Goal: Understand process/instructions: Learn about a topic

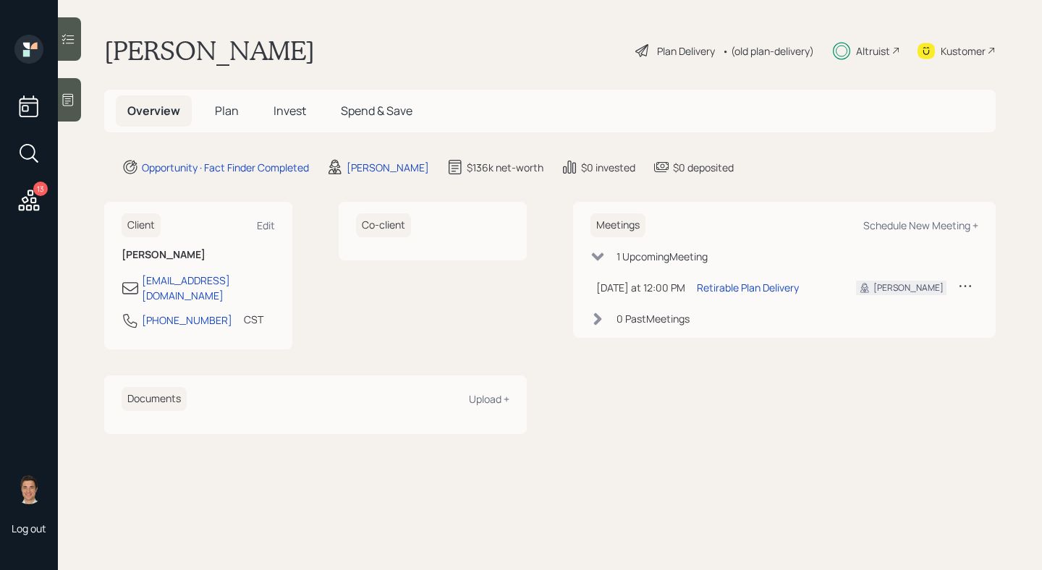
click at [250, 119] on div "Overview Plan Invest Spend & Save" at bounding box center [270, 111] width 308 height 31
click at [220, 119] on h5 "Plan" at bounding box center [226, 111] width 47 height 31
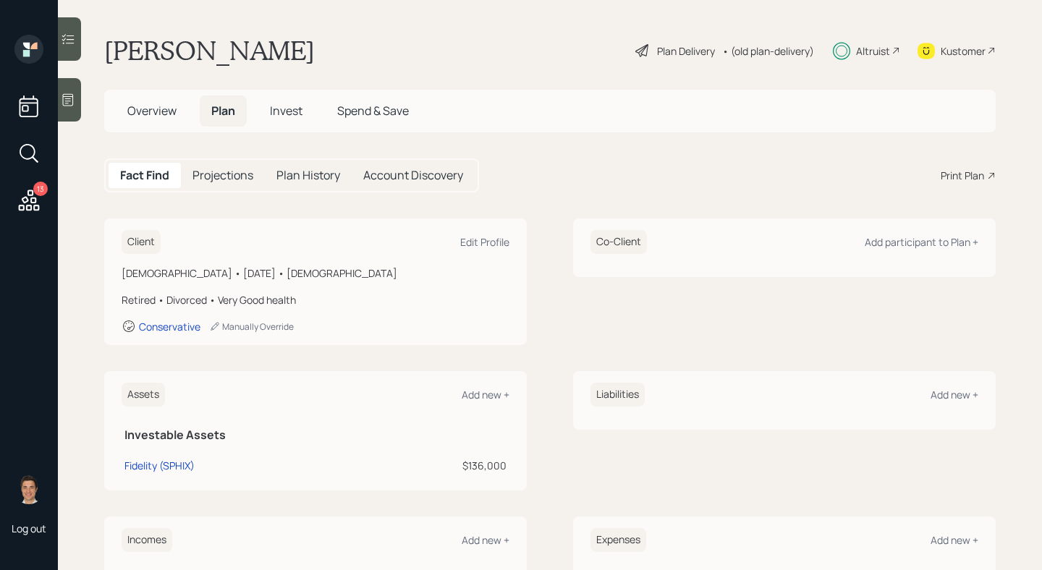
click at [686, 59] on div "Plan Delivery • (old plan-delivery)" at bounding box center [725, 51] width 182 height 32
click at [684, 56] on div "Plan Delivery" at bounding box center [686, 50] width 58 height 15
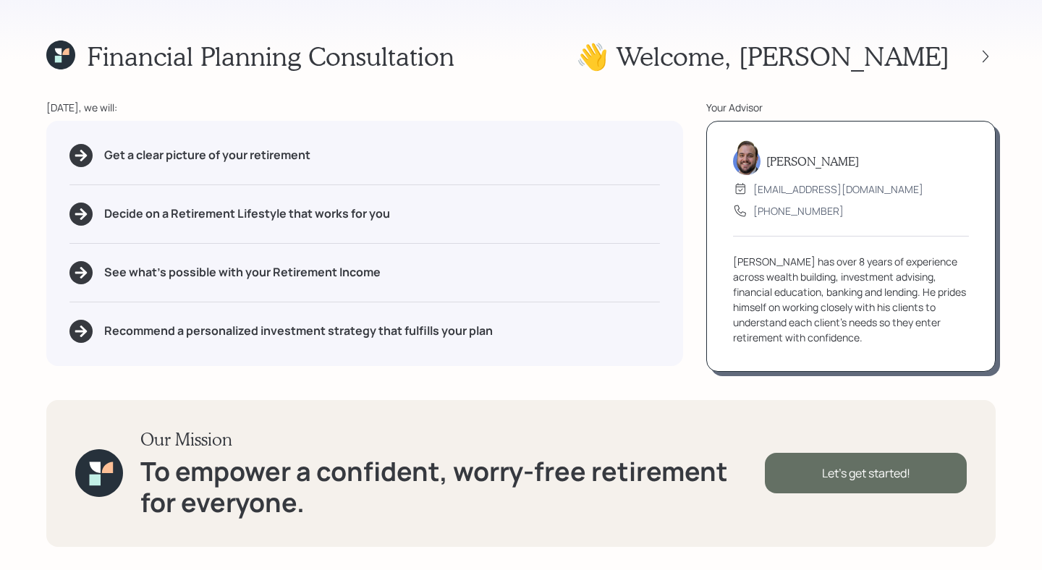
click at [861, 474] on div "Let's get started!" at bounding box center [866, 473] width 202 height 41
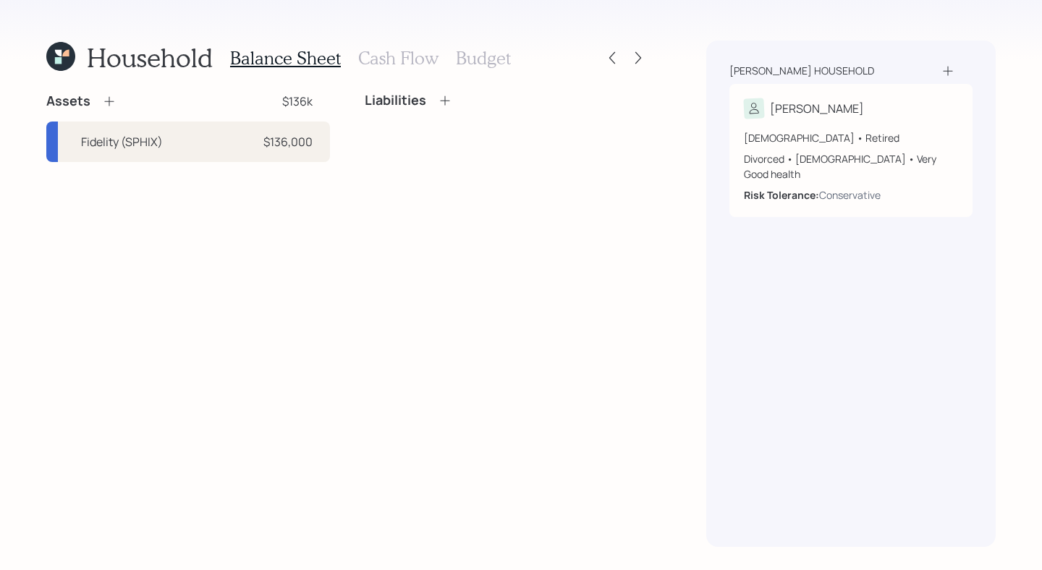
click at [378, 72] on div "Balance Sheet Cash Flow Budget" at bounding box center [370, 58] width 281 height 35
click at [378, 69] on div "Balance Sheet Cash Flow Budget" at bounding box center [370, 58] width 281 height 35
click at [402, 54] on h3 "Cash Flow" at bounding box center [398, 58] width 80 height 21
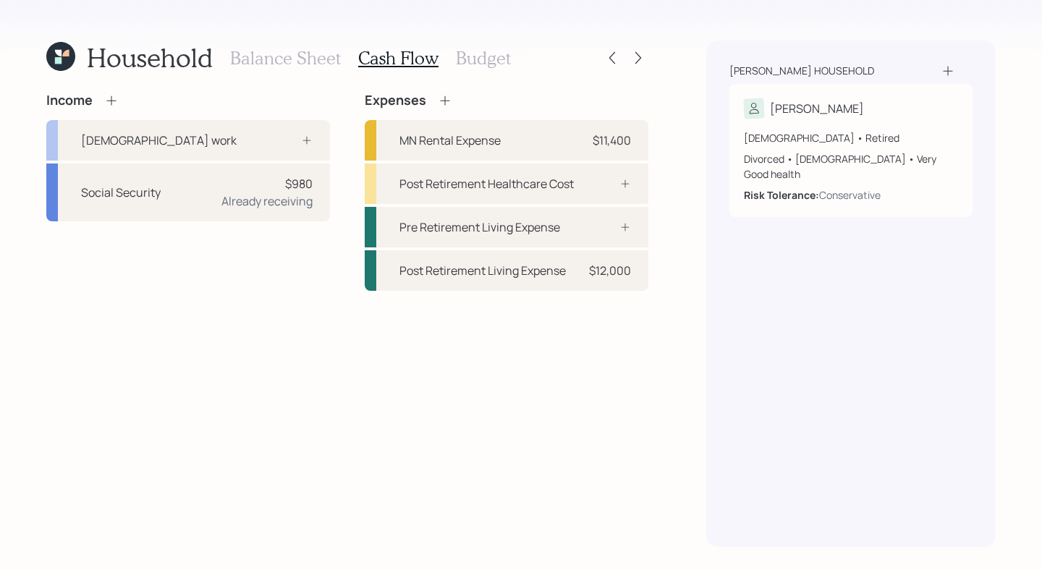
click at [650, 59] on div "Household Balance Sheet Cash Flow Budget Income [DEMOGRAPHIC_DATA] work Social …" at bounding box center [521, 285] width 1042 height 570
click at [635, 59] on icon at bounding box center [638, 58] width 14 height 14
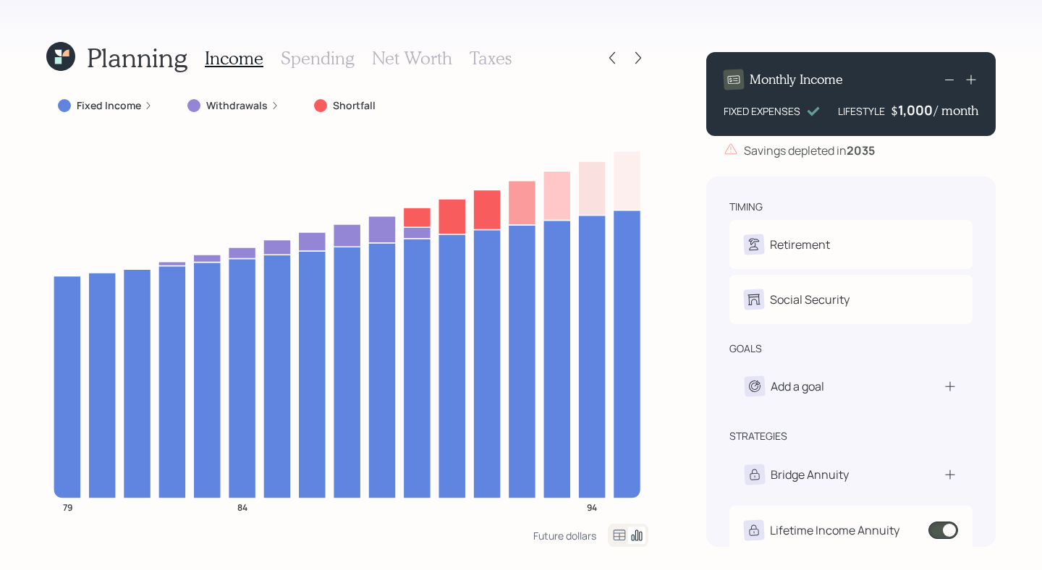
click at [651, 187] on div "Planning Income Spending Net Worth Taxes Fixed Income Withdrawals Shortfall 79 …" at bounding box center [521, 285] width 1042 height 570
